Goal: Transaction & Acquisition: Subscribe to service/newsletter

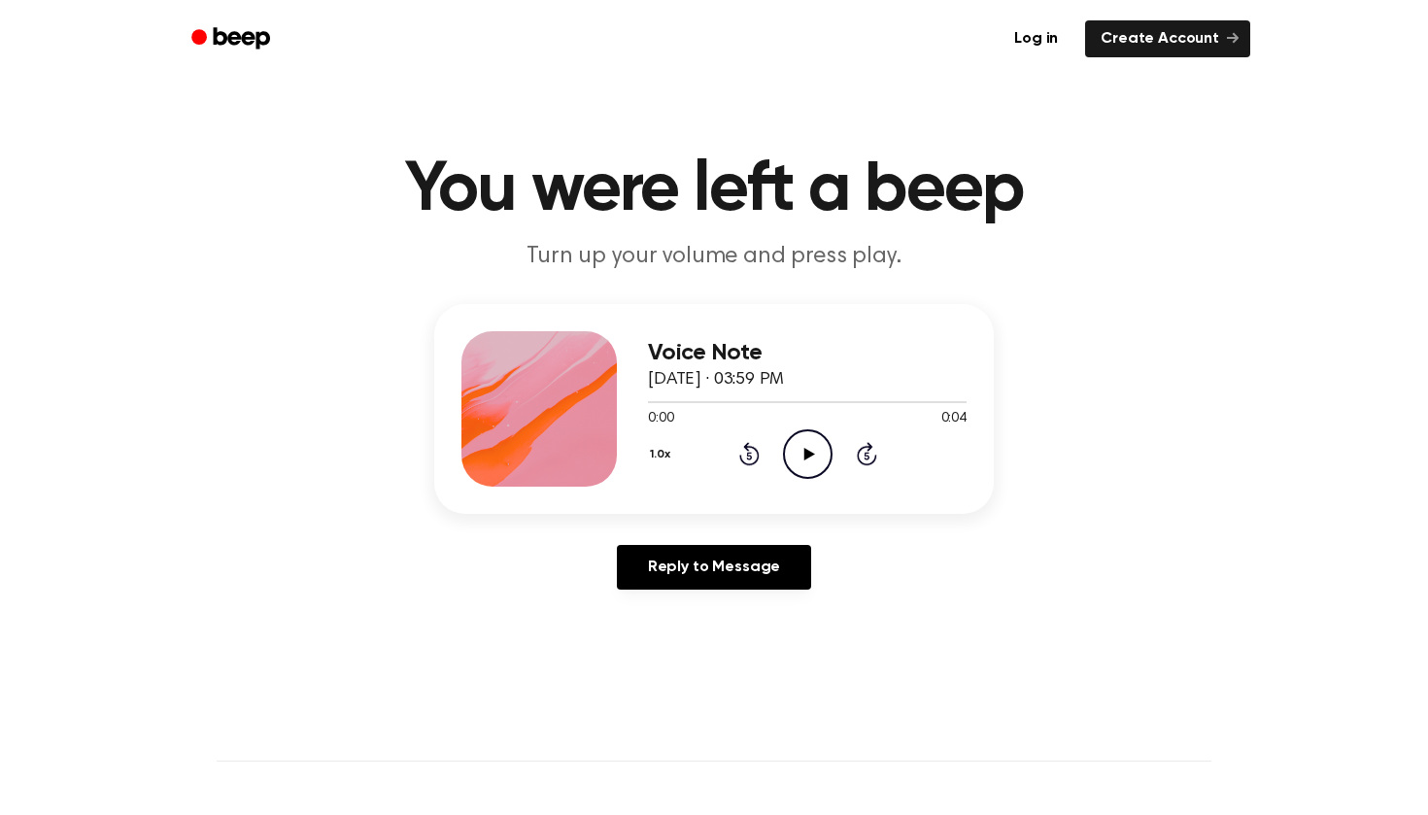
click at [817, 453] on icon "Play Audio" at bounding box center [808, 454] width 50 height 50
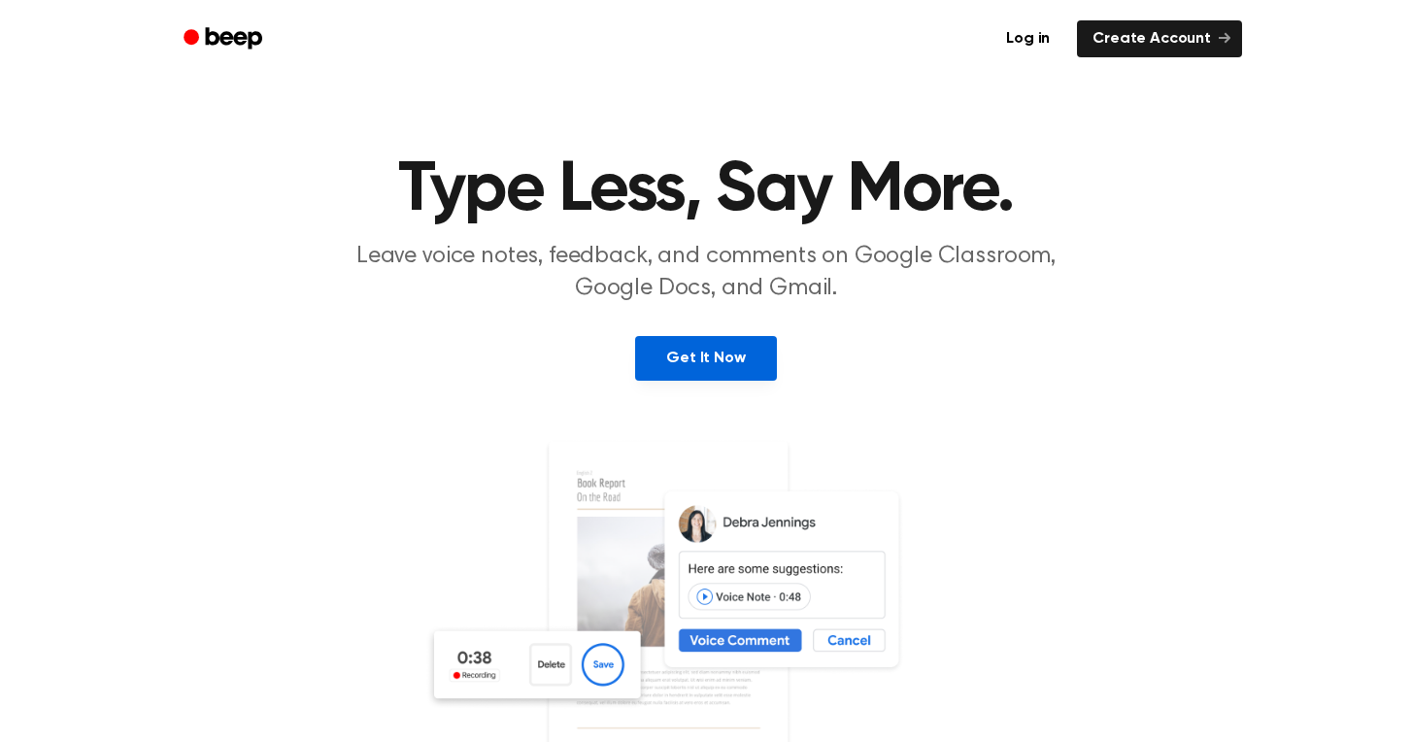
click at [681, 373] on link "Get It Now" at bounding box center [705, 358] width 141 height 45
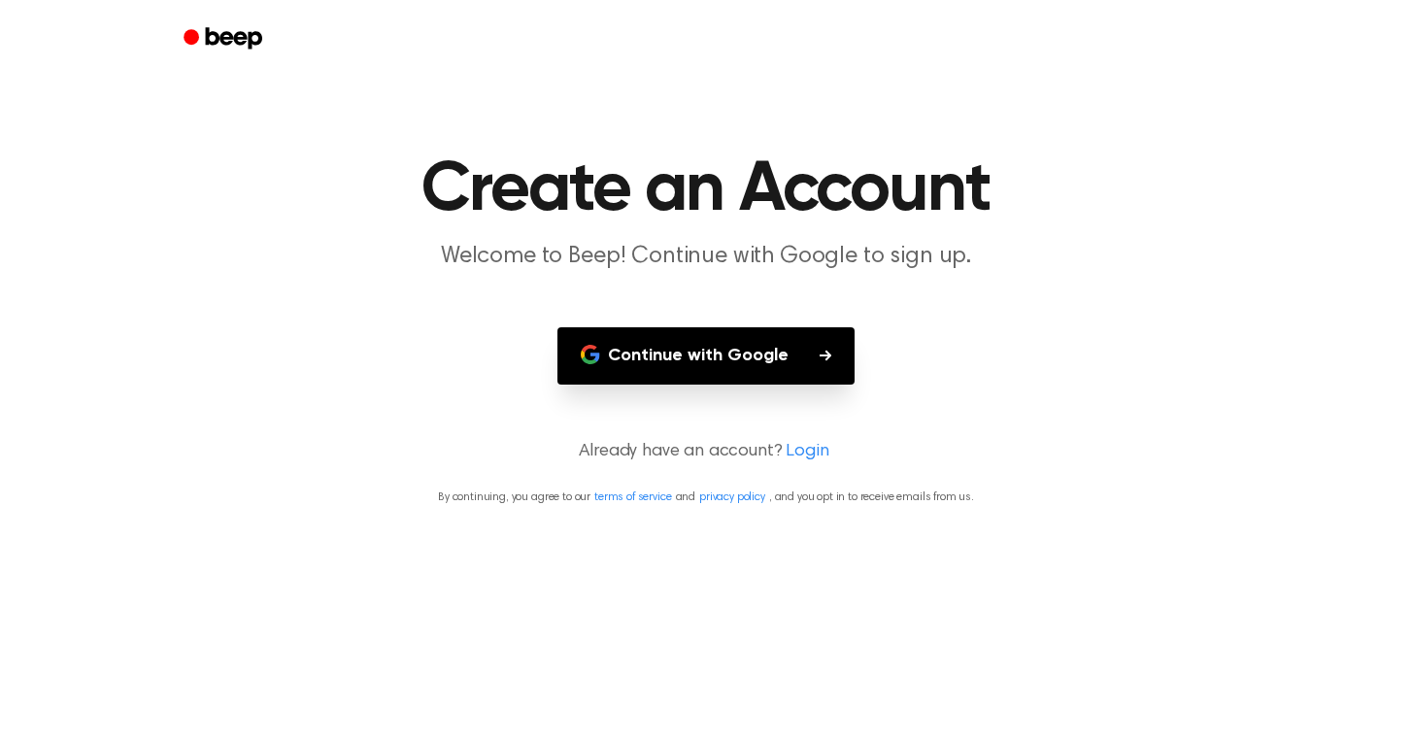
click at [805, 359] on button "Continue with Google" at bounding box center [706, 355] width 297 height 57
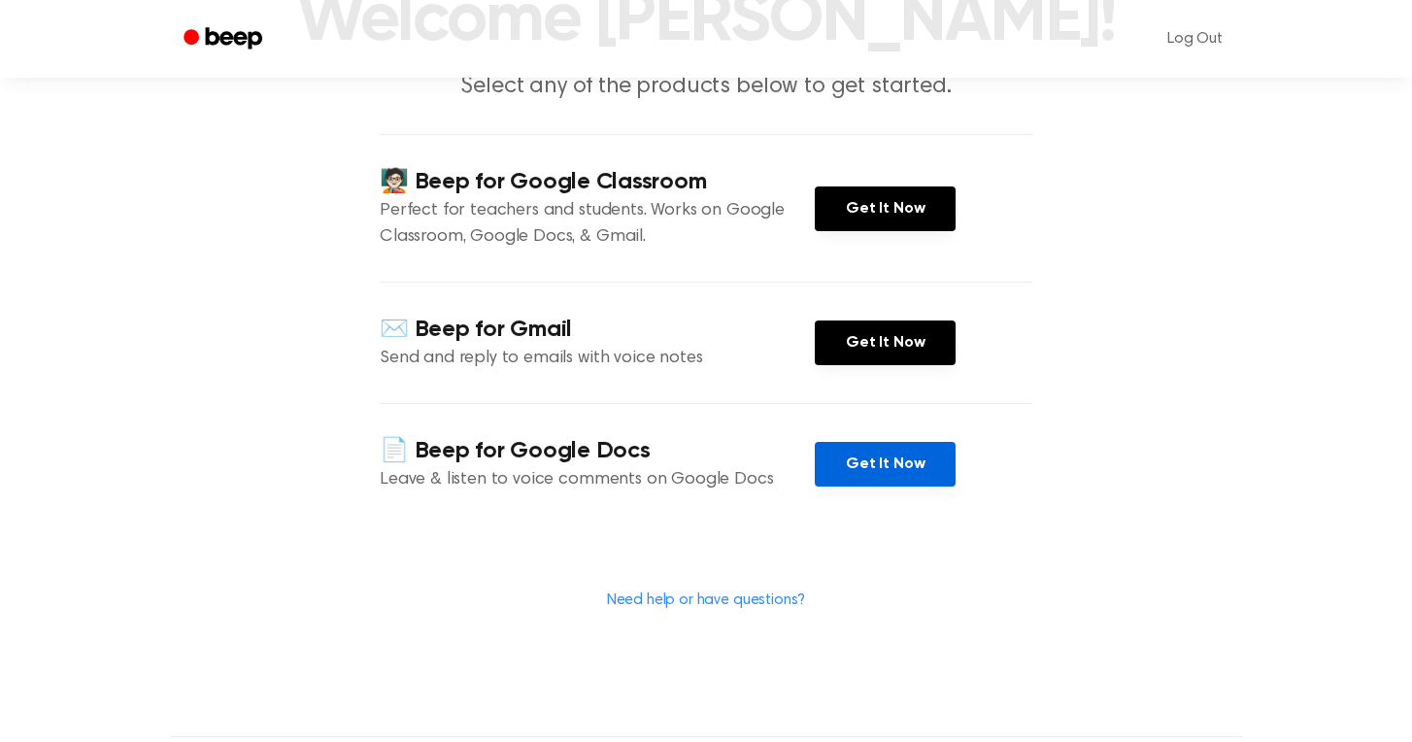
scroll to position [137, 0]
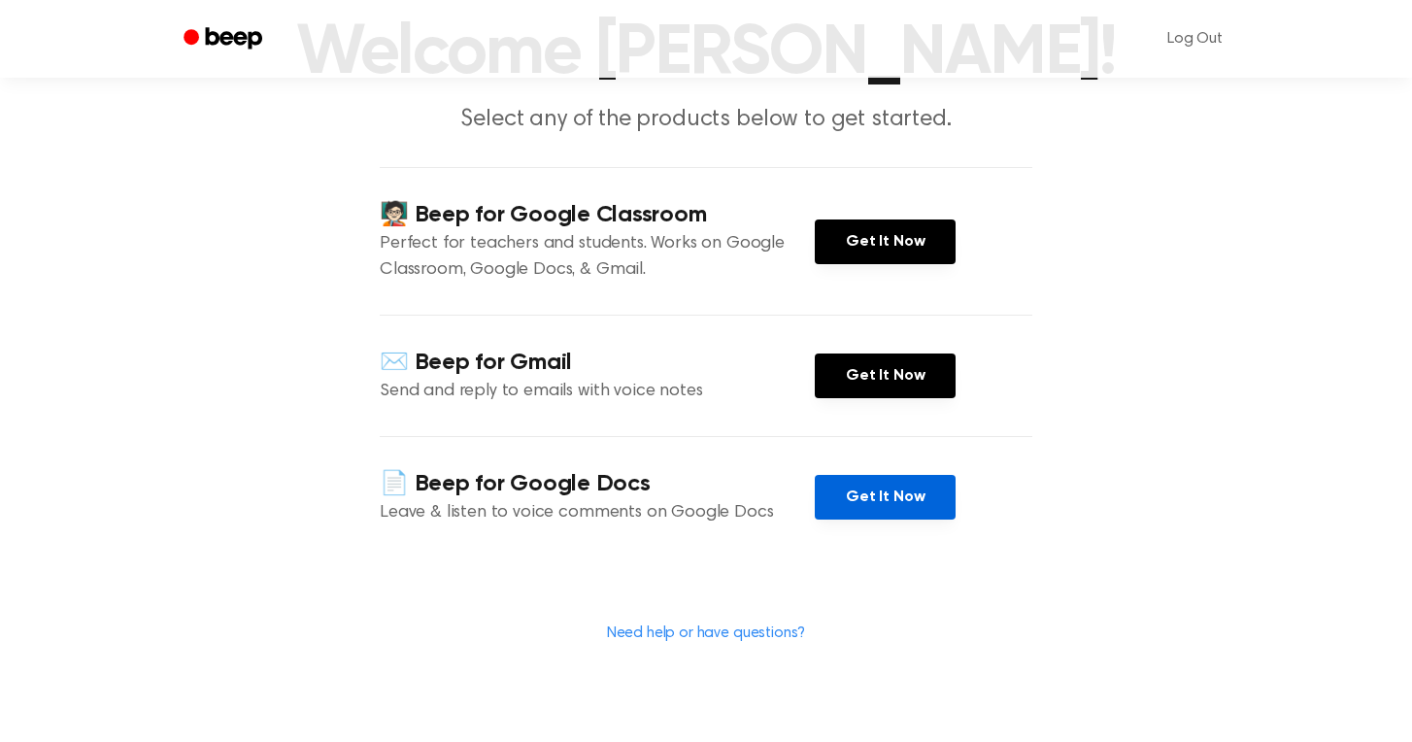
click at [859, 493] on link "Get It Now" at bounding box center [885, 497] width 141 height 45
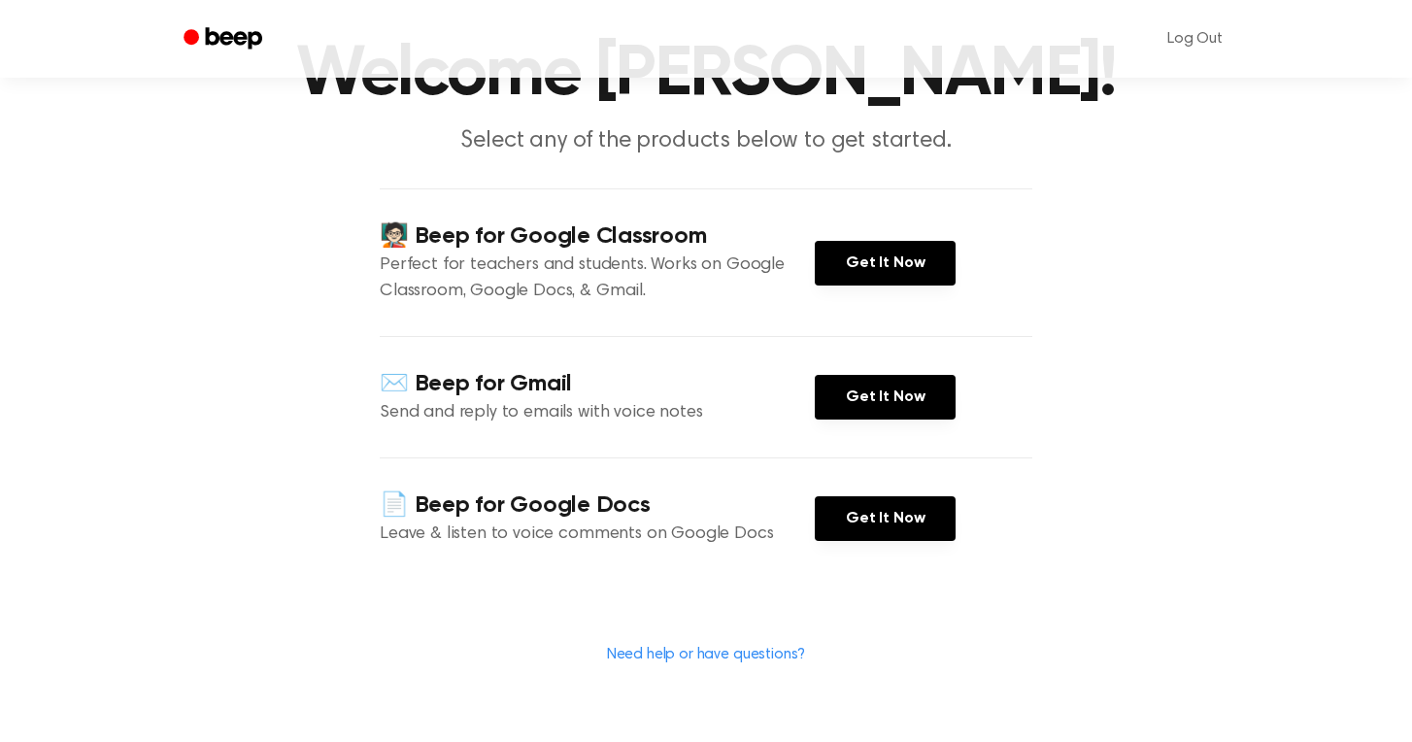
scroll to position [126, 0]
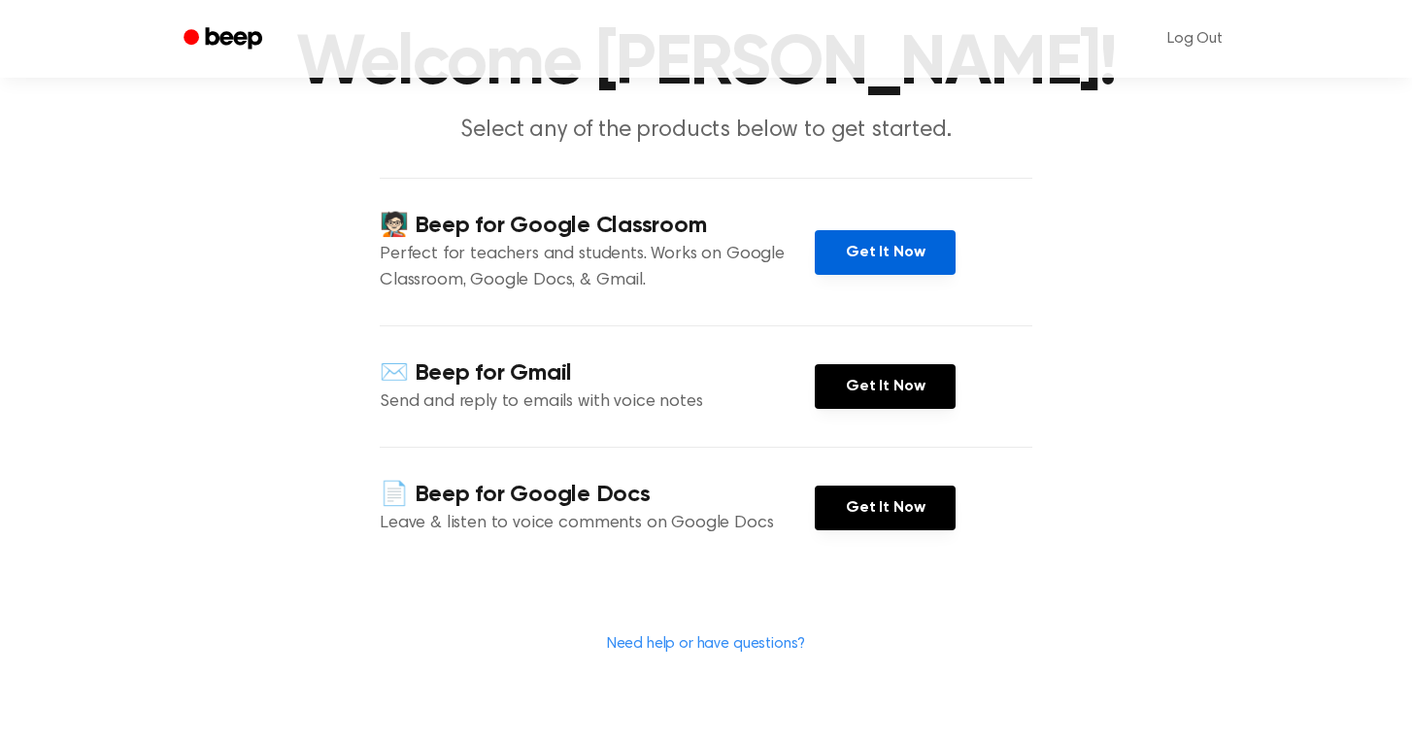
click at [872, 253] on link "Get It Now" at bounding box center [885, 252] width 141 height 45
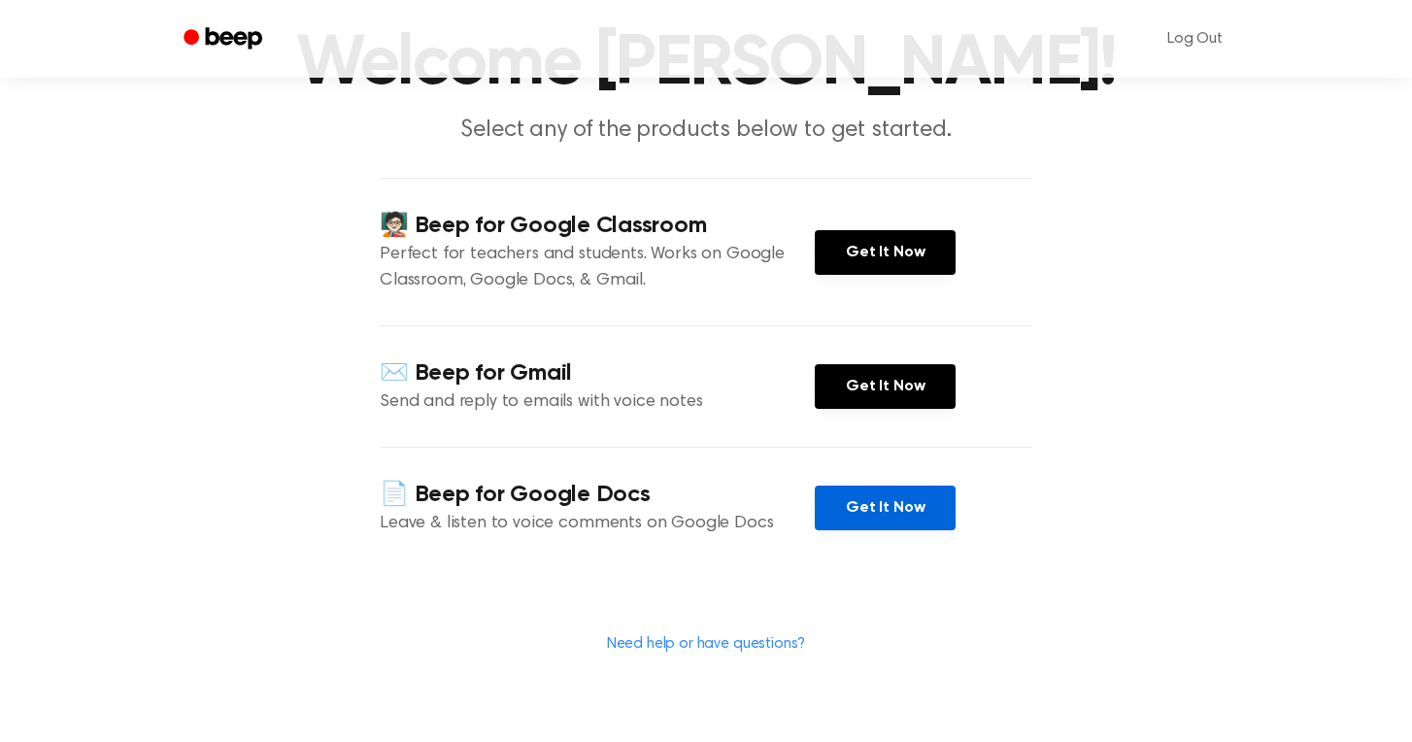
click at [894, 497] on link "Get It Now" at bounding box center [885, 508] width 141 height 45
click at [845, 521] on link "Get It Now" at bounding box center [885, 508] width 141 height 45
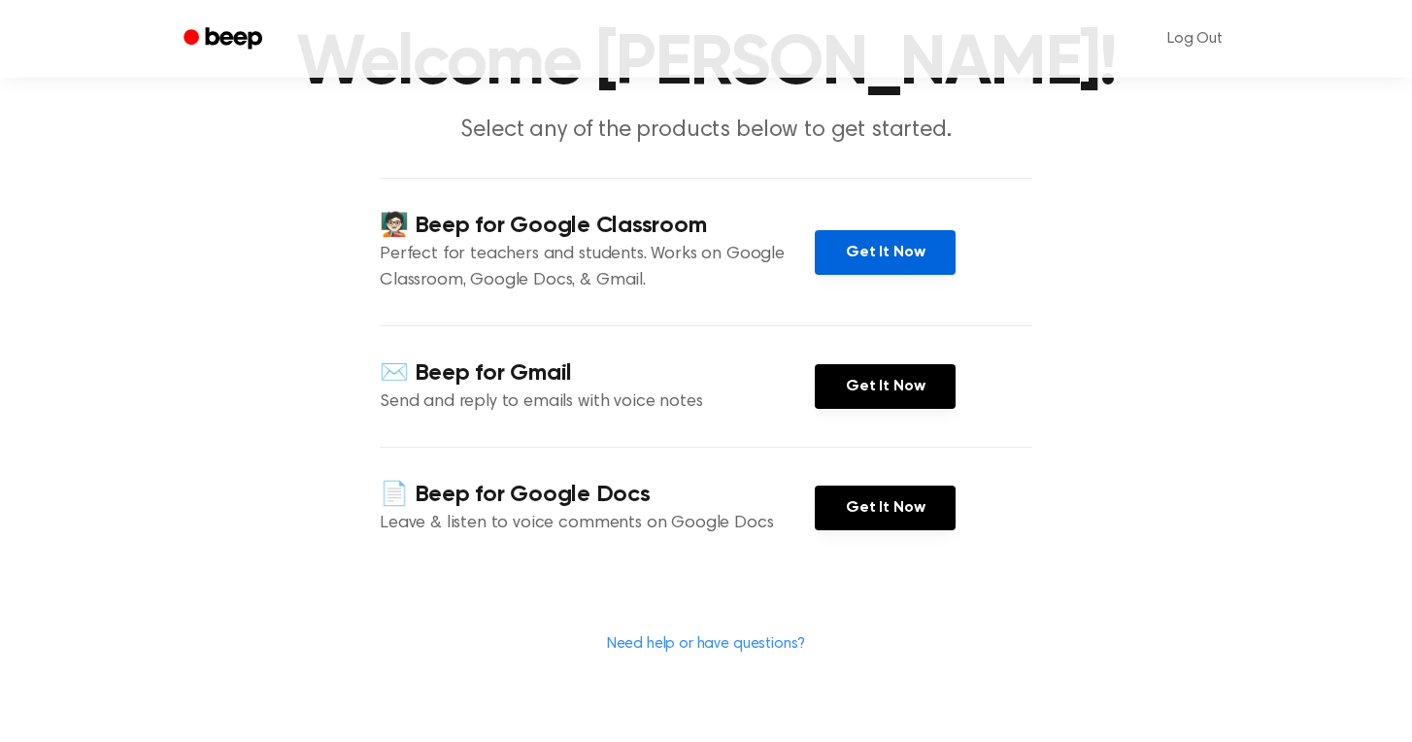
click at [870, 247] on link "Get It Now" at bounding box center [885, 252] width 141 height 45
